Goal: Task Accomplishment & Management: Use online tool/utility

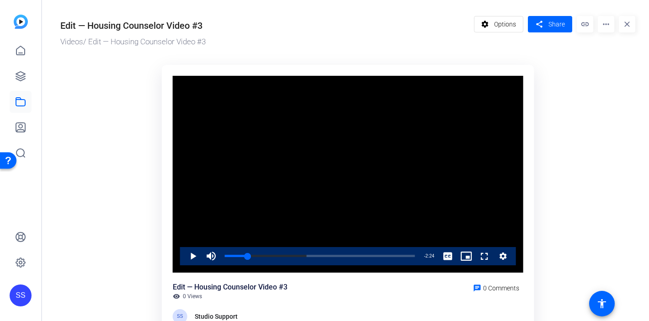
click at [21, 296] on div "SS" at bounding box center [21, 296] width 22 height 22
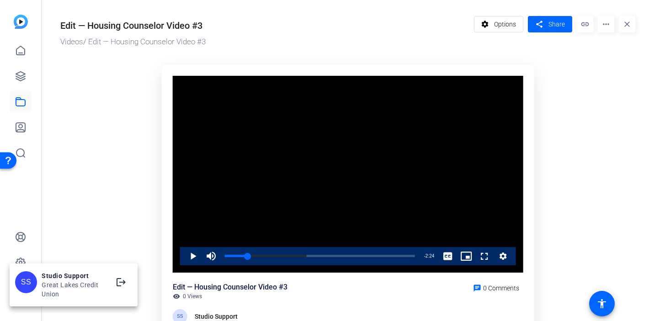
click at [90, 203] on div at bounding box center [324, 160] width 649 height 321
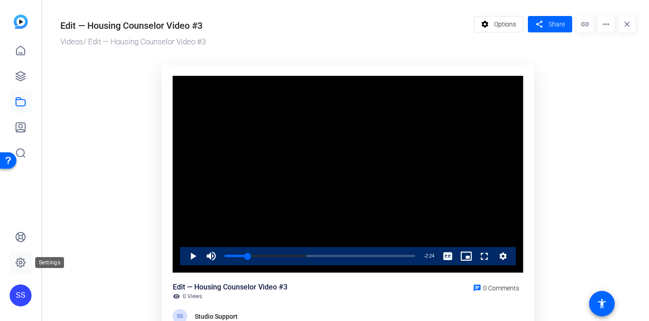
click at [22, 256] on link at bounding box center [21, 263] width 22 height 22
click at [22, 262] on icon at bounding box center [20, 263] width 3 height 3
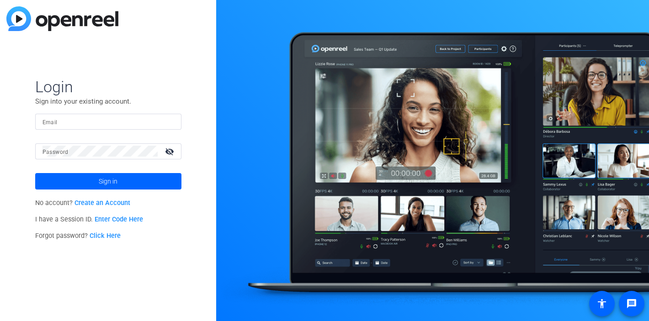
click at [164, 124] on input "Email" at bounding box center [109, 121] width 132 height 11
click at [166, 124] on img at bounding box center [166, 121] width 6 height 11
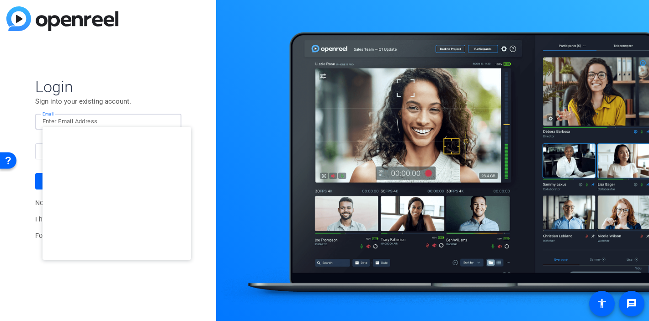
type input "studiosupport+1@openreel.com"
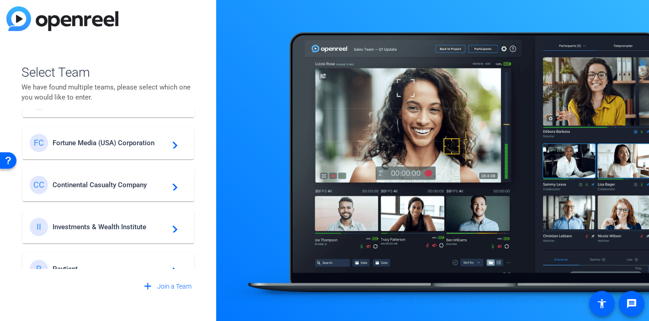
scroll to position [288, 0]
click at [100, 223] on span "Investments & Wealth Institute" at bounding box center [110, 226] width 114 height 8
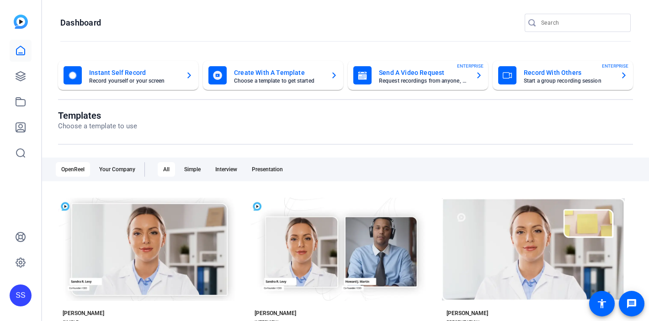
scroll to position [0, 0]
click at [21, 104] on icon at bounding box center [20, 101] width 11 height 11
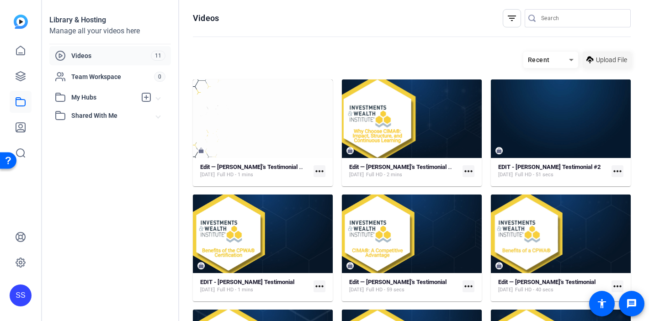
click at [598, 63] on span "Upload File" at bounding box center [611, 60] width 31 height 10
